Goal: Task Accomplishment & Management: Use online tool/utility

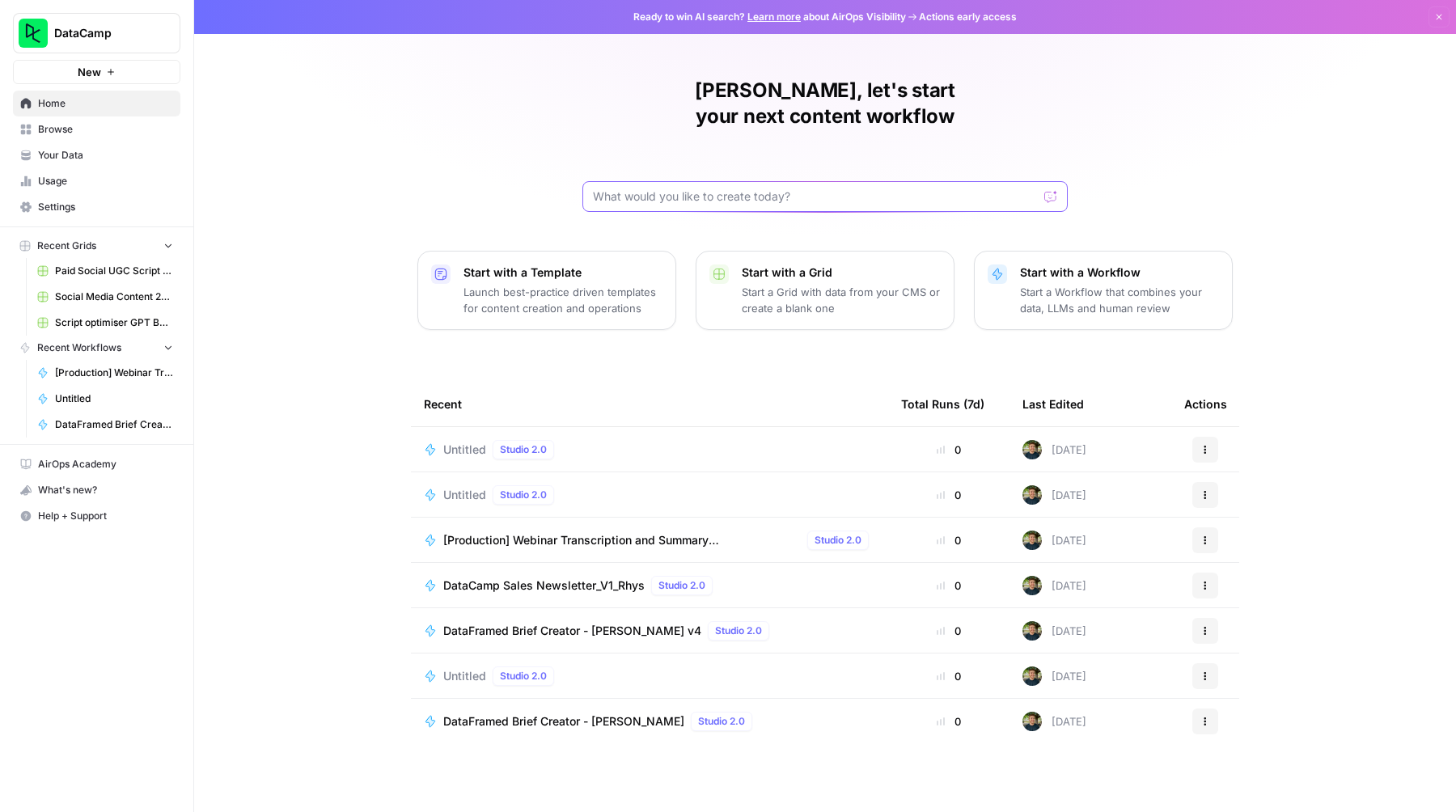
click at [874, 189] on input "text" at bounding box center [814, 196] width 444 height 16
type input "dataframed"
click at [61, 136] on link "Browse" at bounding box center [96, 129] width 167 height 26
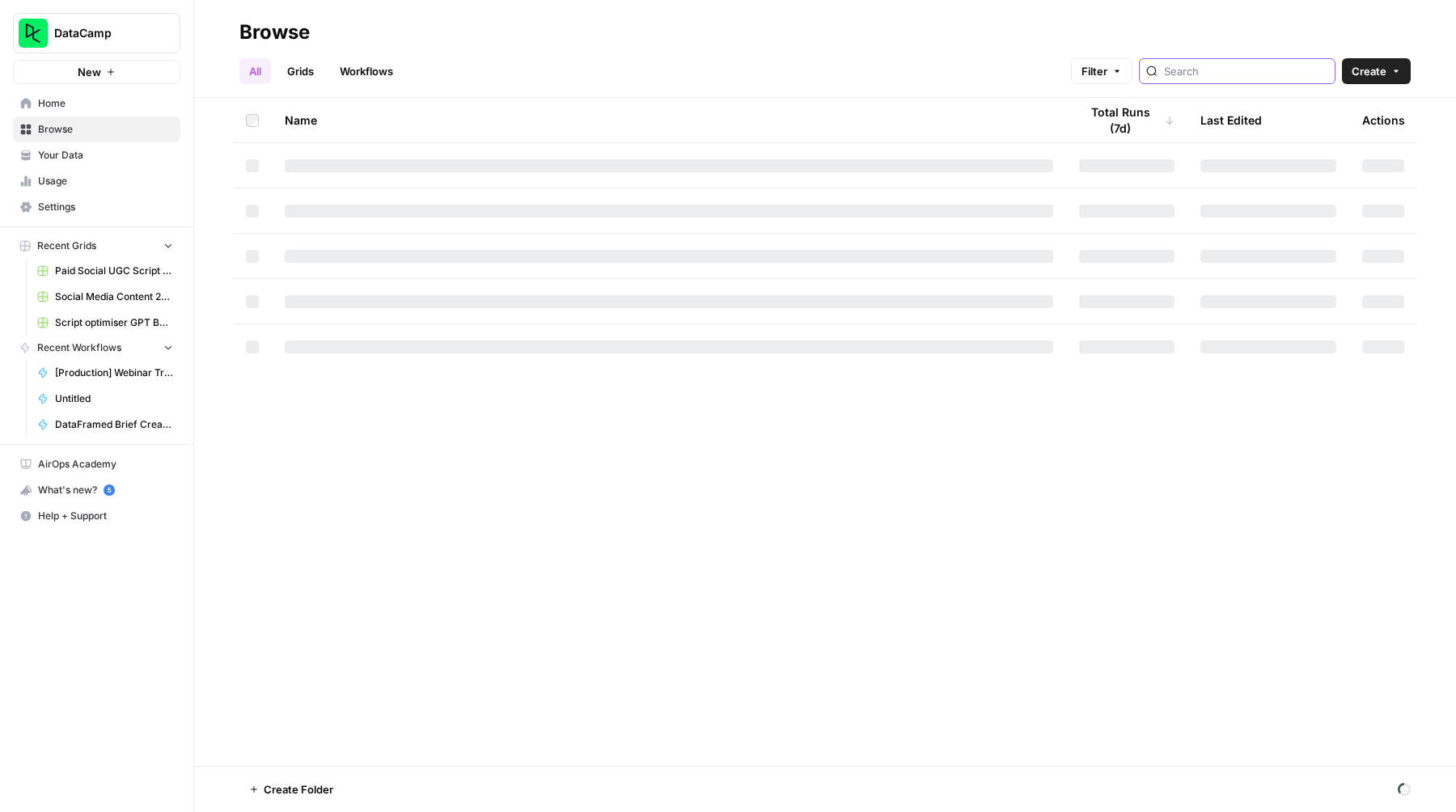
click at [1221, 73] on input "search" at bounding box center [1246, 71] width 165 height 16
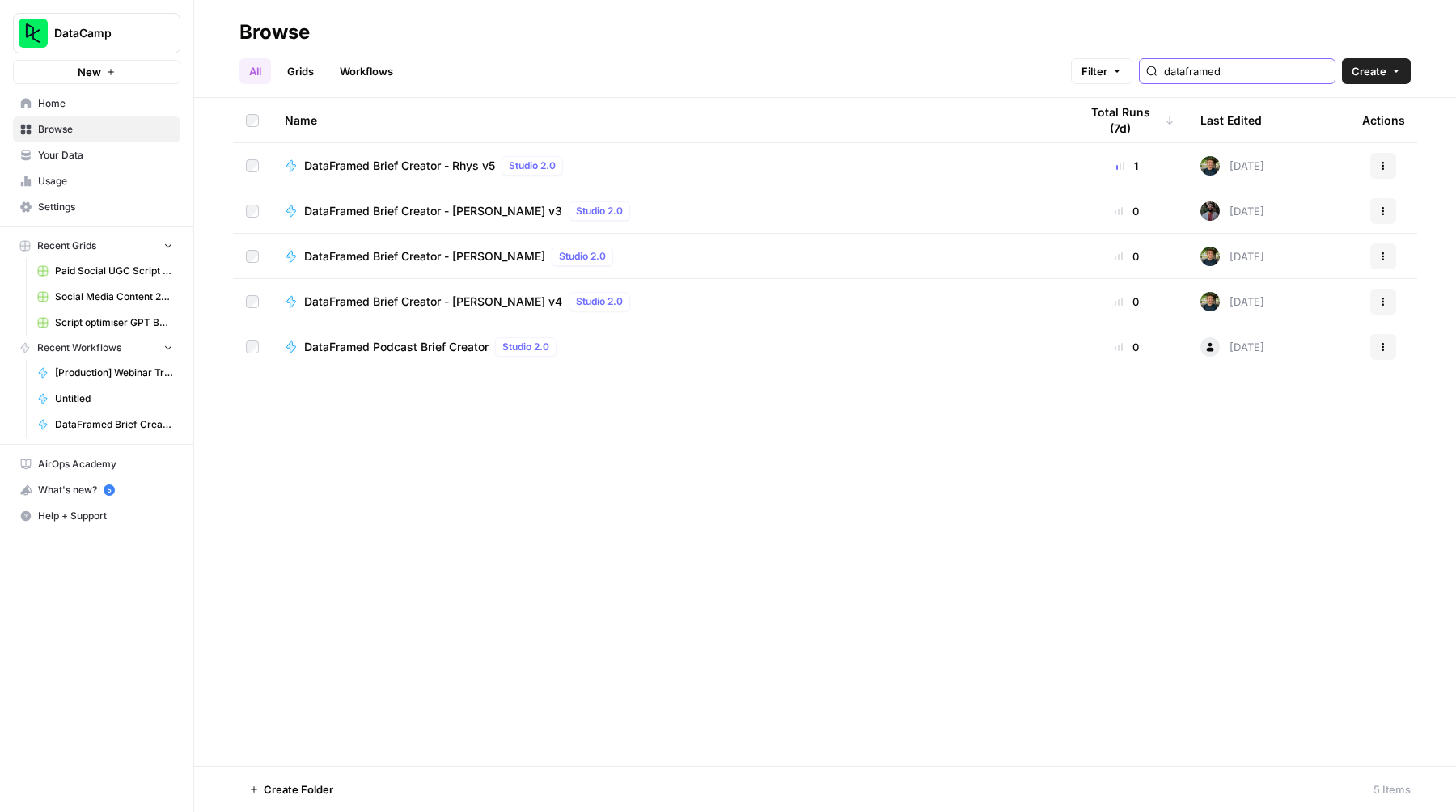
type input "dataframed"
click at [381, 165] on span "DataFramed Brief Creator - Rhys v5" at bounding box center [399, 165] width 191 height 16
